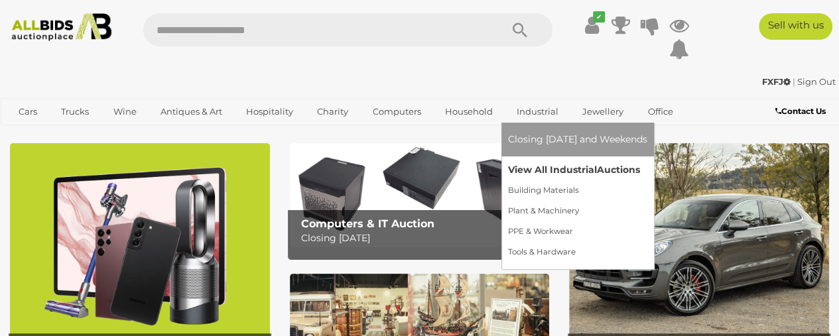
click at [548, 170] on link "View All Industrial Auctions" at bounding box center [577, 170] width 139 height 21
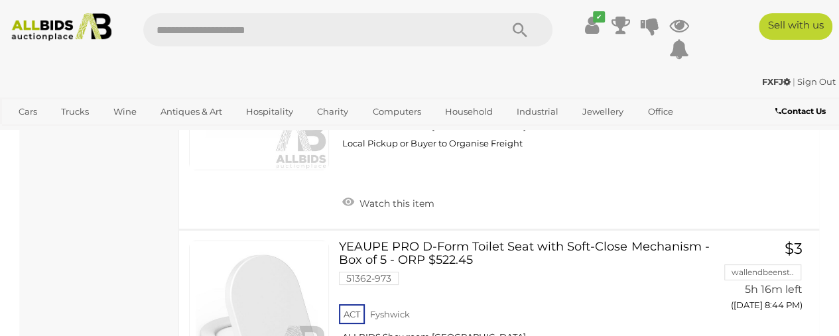
scroll to position [7558, 0]
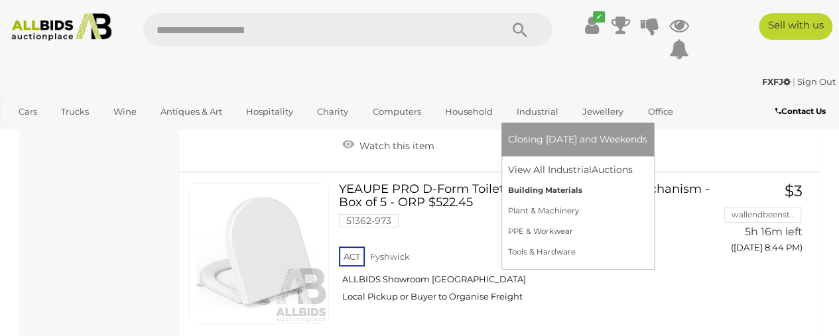
click at [526, 192] on link "Building Materials" at bounding box center [577, 190] width 139 height 21
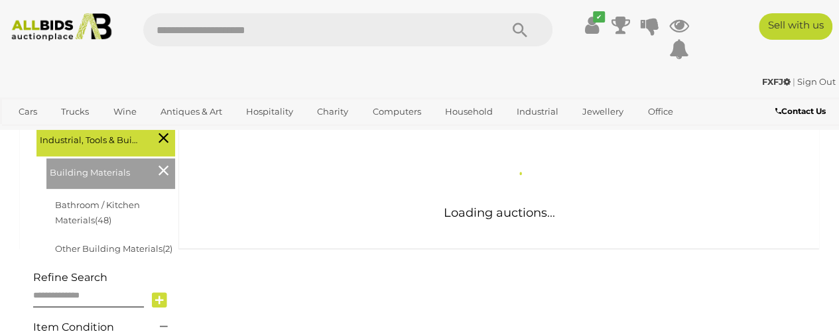
scroll to position [265, 0]
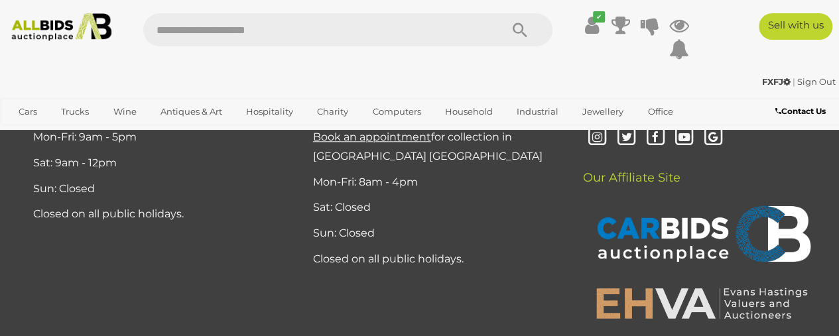
scroll to position [10389, 0]
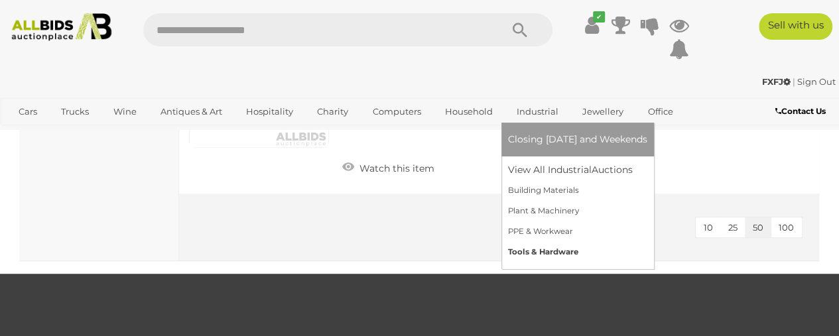
click at [533, 251] on link "Tools & Hardware" at bounding box center [577, 252] width 139 height 21
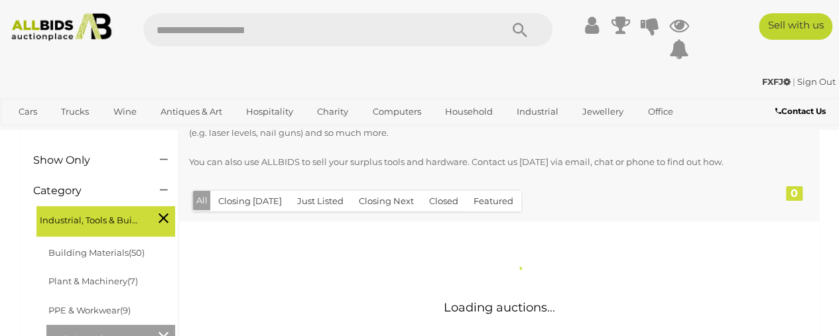
scroll to position [199, 0]
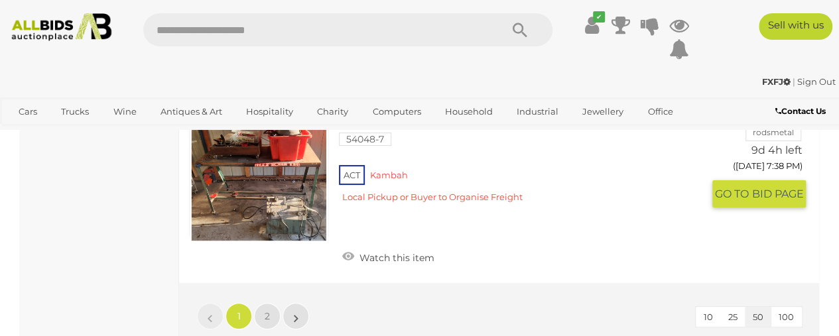
scroll to position [10143, 0]
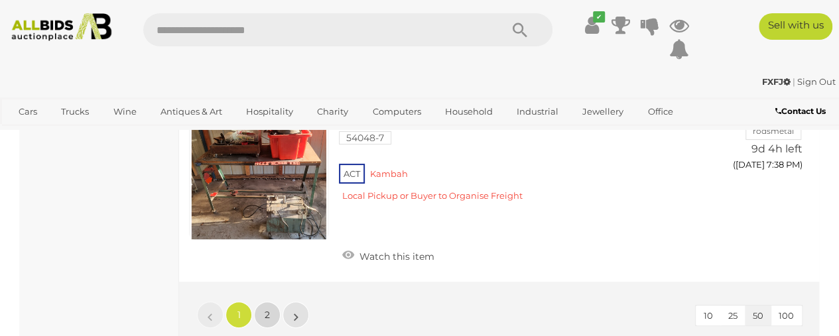
click at [269, 309] on span "2" at bounding box center [267, 315] width 5 height 12
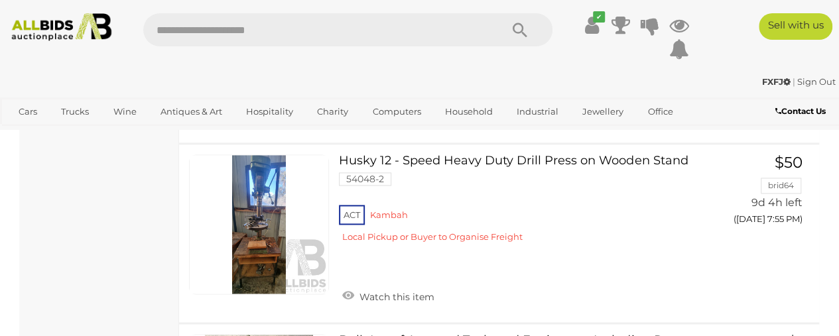
scroll to position [819, 0]
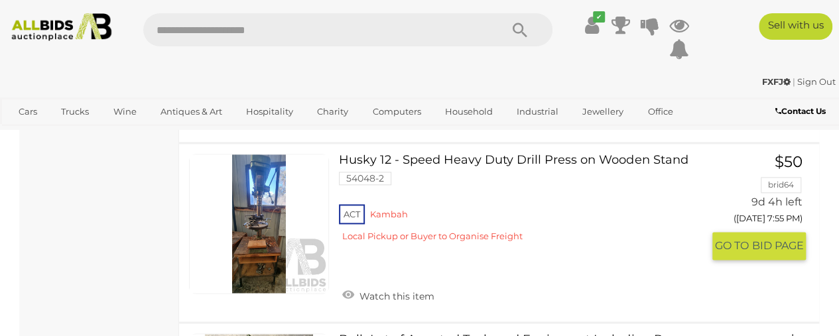
click at [438, 162] on link "Husky 12 - Speed Heavy Duty Drill Press on Wooden Stand 54048-2 ACT Kambah" at bounding box center [525, 203] width 353 height 99
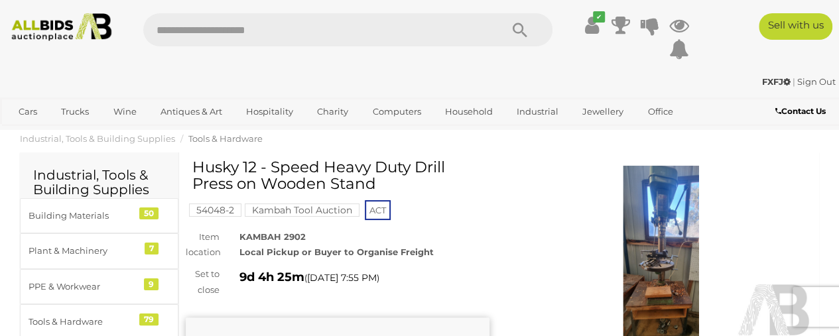
click at [663, 228] on img at bounding box center [661, 264] width 304 height 196
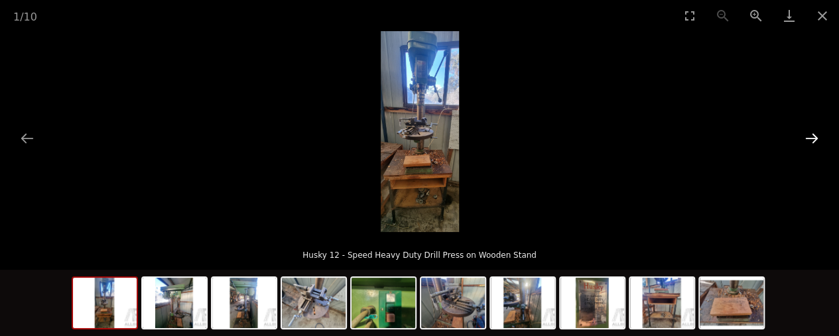
click at [813, 139] on button "Next slide" at bounding box center [812, 138] width 28 height 26
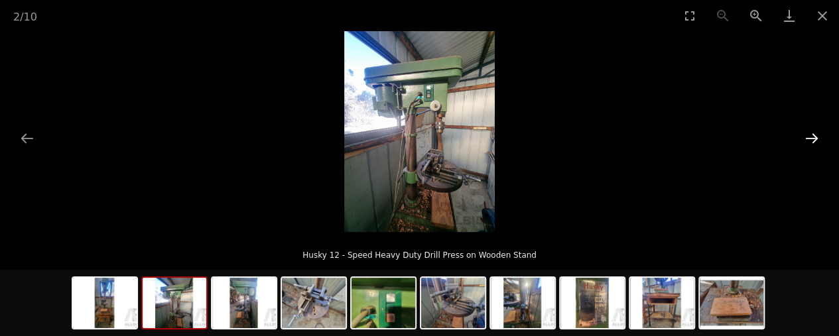
click at [813, 139] on button "Next slide" at bounding box center [812, 138] width 28 height 26
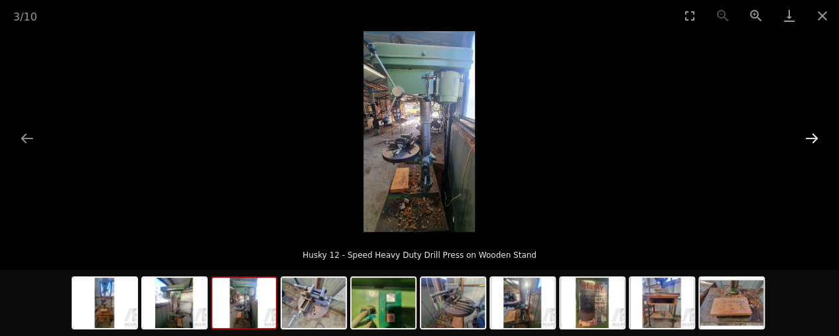
click at [813, 139] on button "Next slide" at bounding box center [812, 138] width 28 height 26
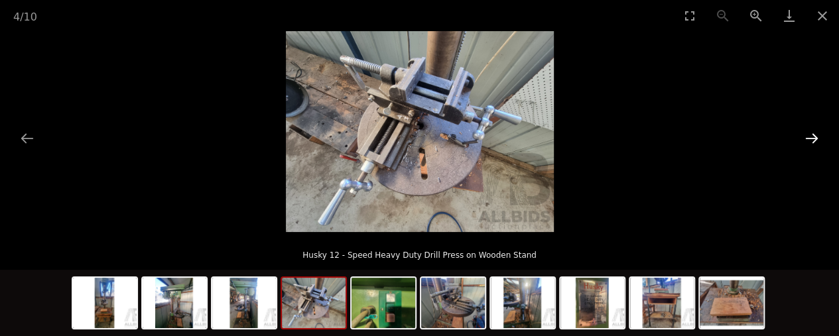
click at [813, 139] on button "Next slide" at bounding box center [812, 138] width 28 height 26
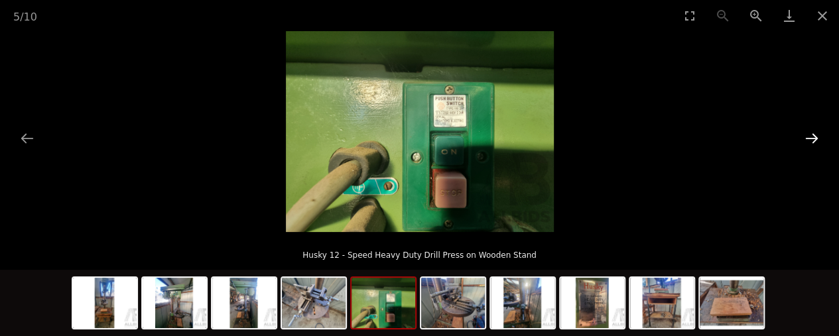
click at [813, 139] on button "Next slide" at bounding box center [812, 138] width 28 height 26
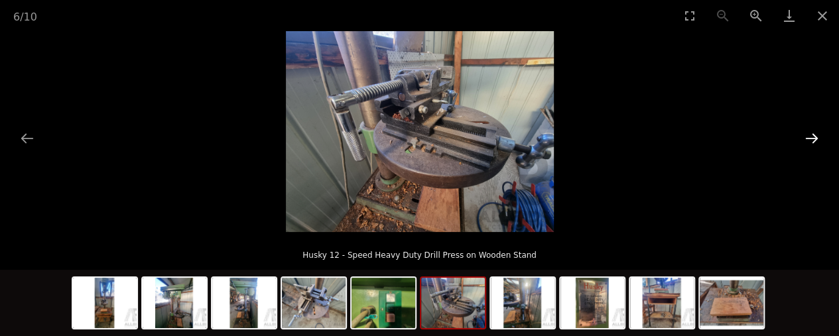
click at [813, 139] on button "Next slide" at bounding box center [812, 138] width 28 height 26
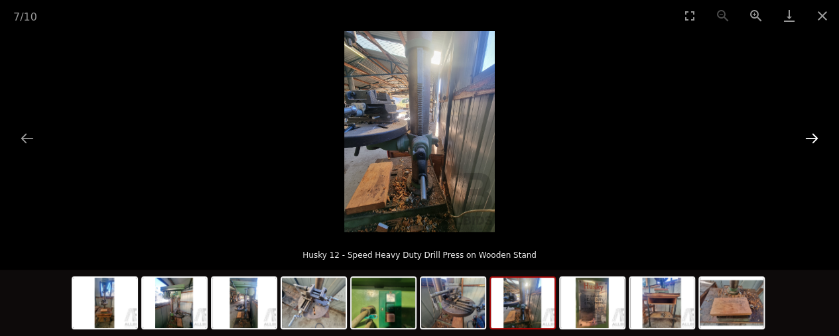
click at [813, 139] on button "Next slide" at bounding box center [812, 138] width 28 height 26
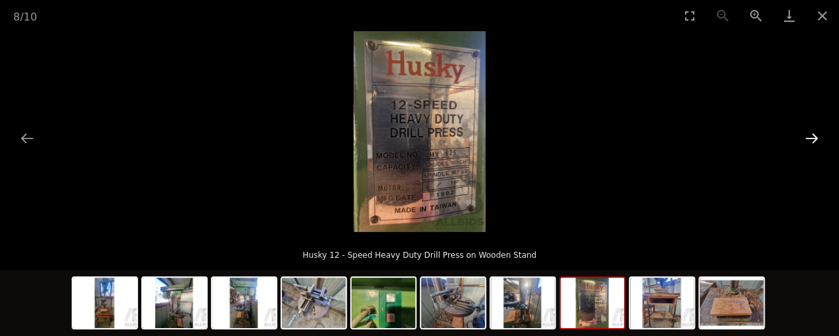
click at [813, 139] on button "Next slide" at bounding box center [812, 138] width 28 height 26
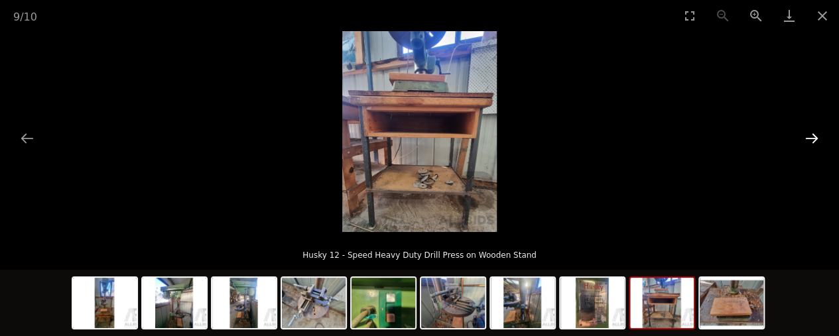
click at [813, 139] on button "Next slide" at bounding box center [812, 138] width 28 height 26
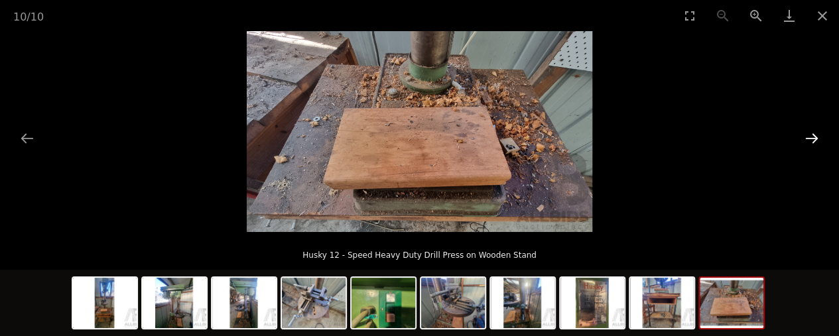
click at [813, 139] on button "Next slide" at bounding box center [812, 138] width 28 height 26
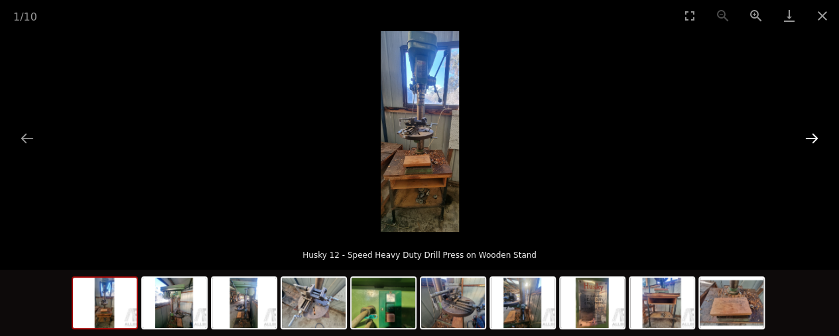
click at [813, 139] on button "Next slide" at bounding box center [812, 138] width 28 height 26
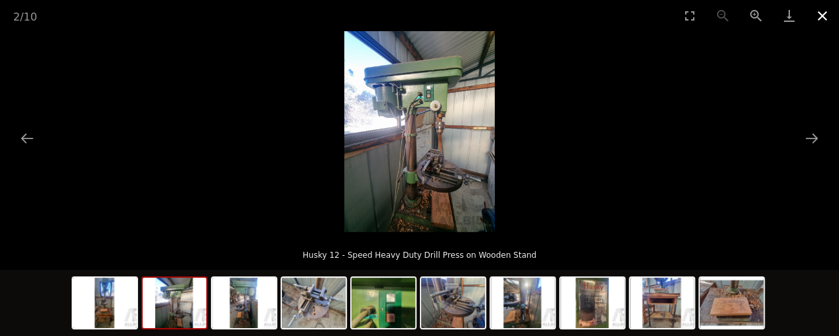
click at [823, 12] on button "Close gallery" at bounding box center [821, 15] width 33 height 31
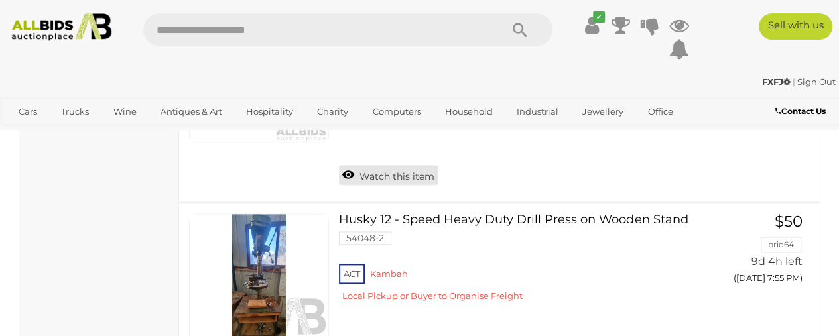
scroll to position [826, 0]
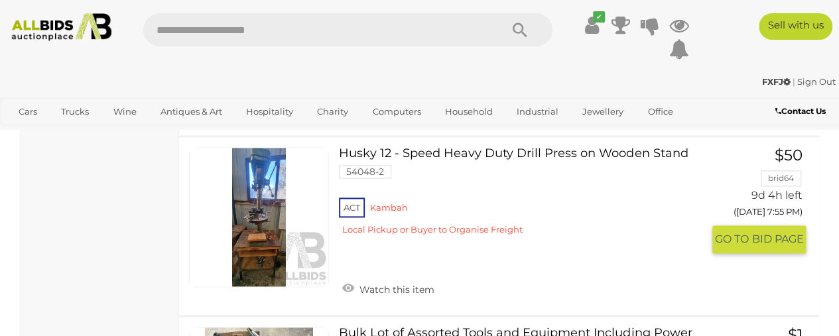
click at [733, 243] on span "GO TO" at bounding box center [733, 239] width 37 height 14
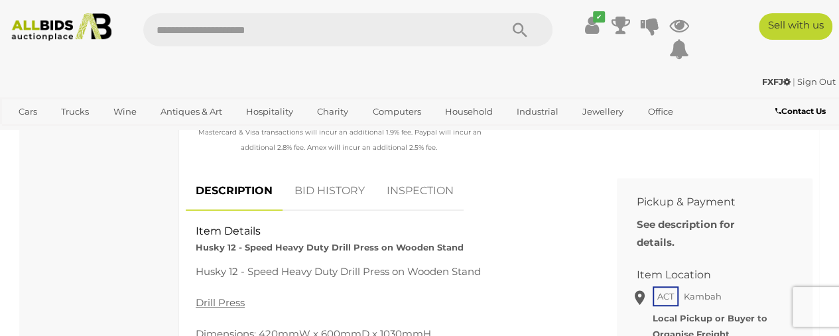
scroll to position [464, 0]
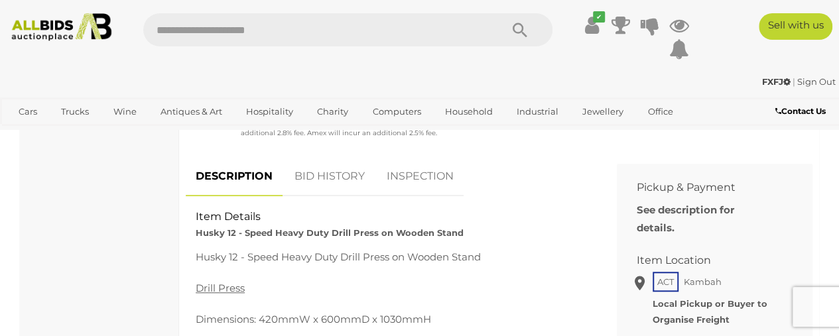
click at [338, 181] on link "BID HISTORY" at bounding box center [329, 176] width 90 height 39
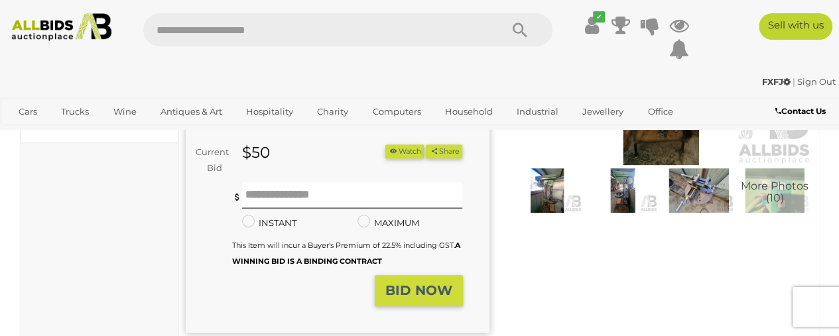
scroll to position [133, 0]
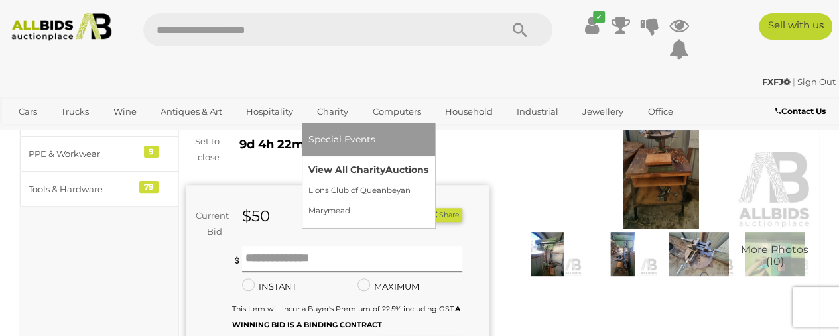
click at [328, 170] on link "View All Charity Auctions" at bounding box center [368, 170] width 120 height 21
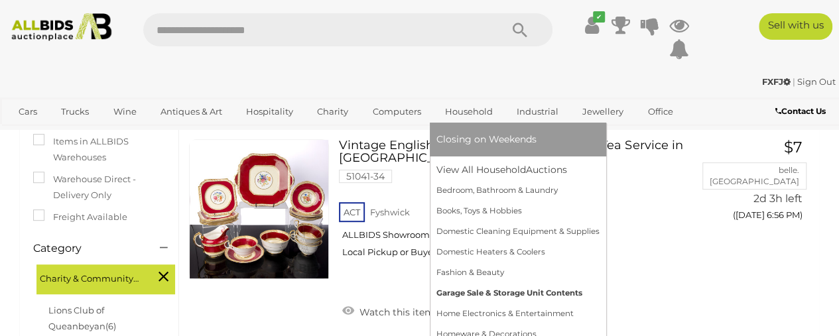
scroll to position [265, 0]
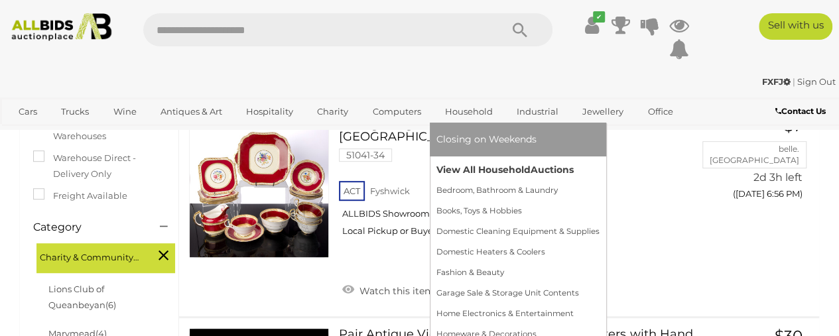
click at [486, 170] on link "View All Household Auctions" at bounding box center [517, 170] width 163 height 21
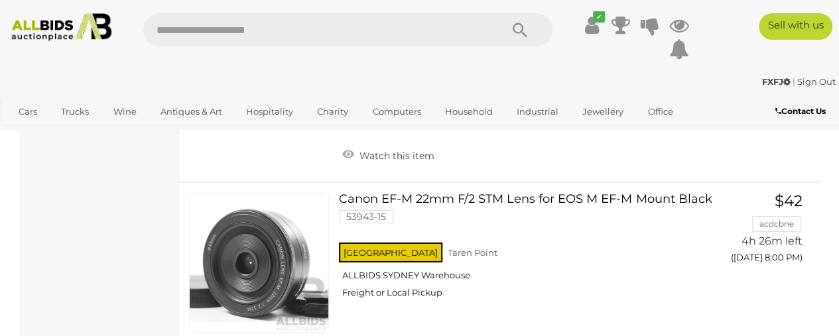
scroll to position [4641, 0]
